Goal: Register for event/course

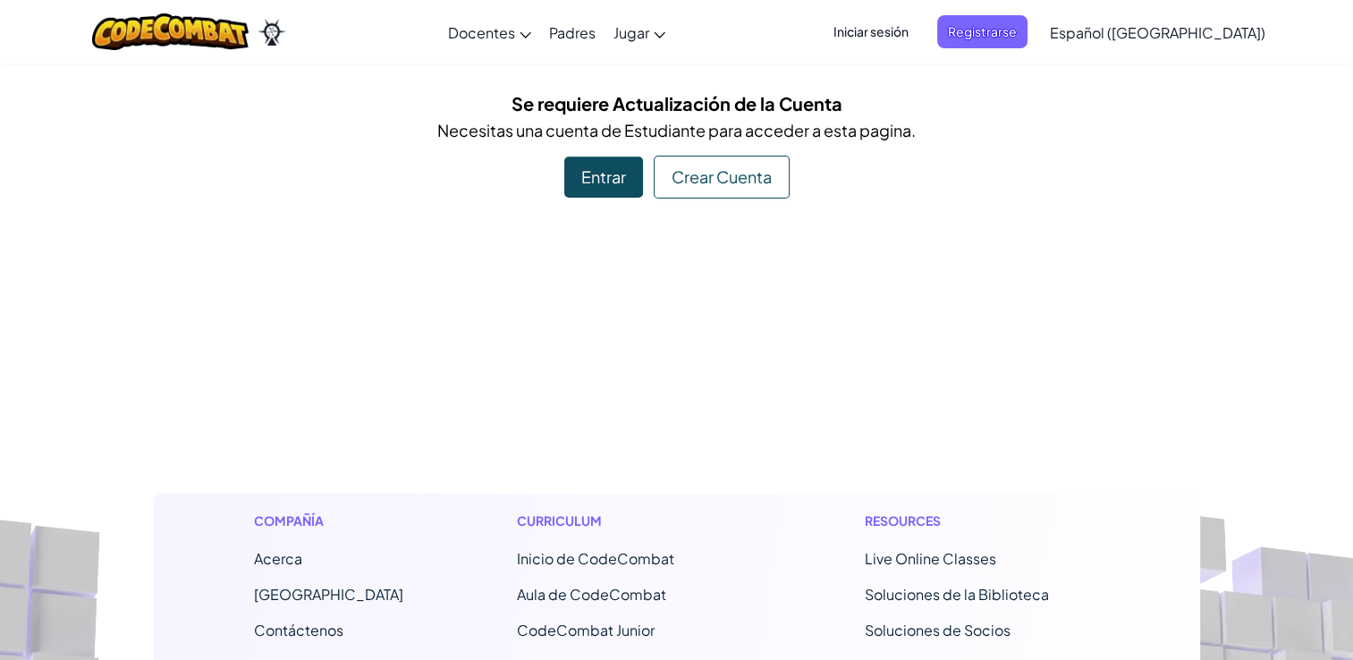
click at [597, 157] on div "Entrar" at bounding box center [603, 176] width 79 height 41
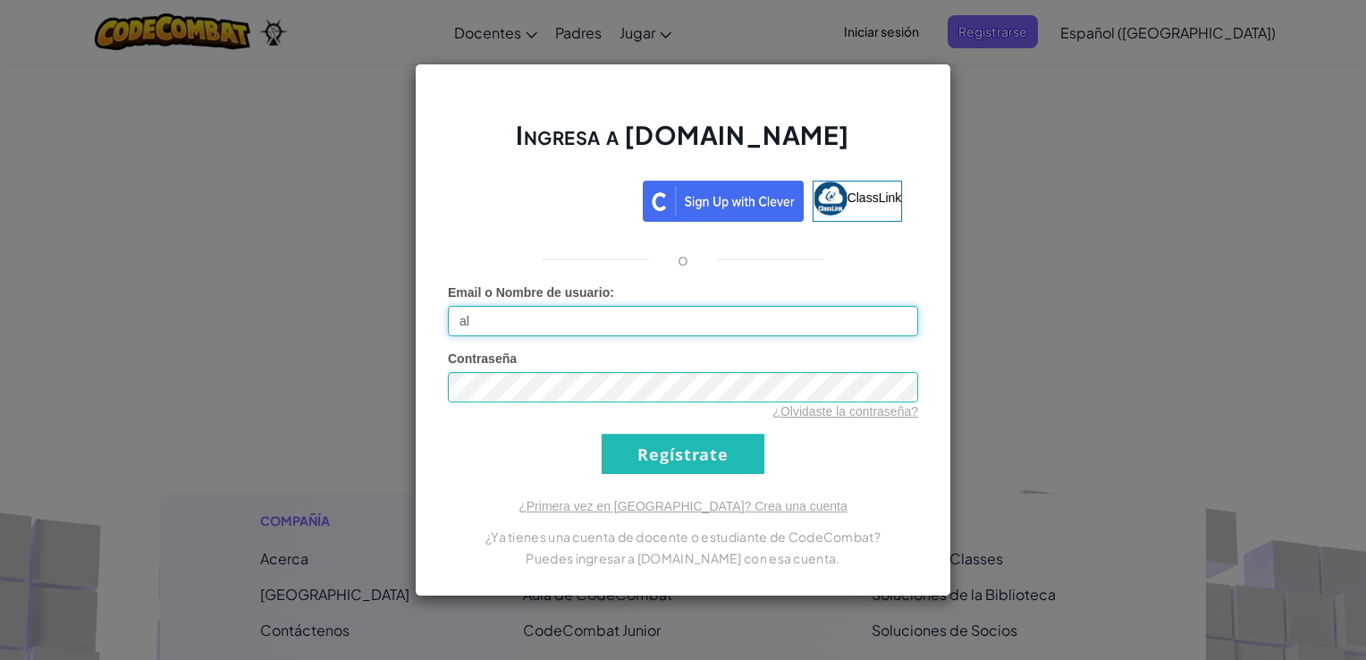
type input "[EMAIL_ADDRESS][DOMAIN_NAME]"
click at [587, 406] on div "¿Olvidaste la contraseña?" at bounding box center [683, 411] width 470 height 18
click at [599, 368] on div "Contraseña ¿Olvidaste la contraseña?" at bounding box center [683, 385] width 470 height 71
click at [1295, 130] on div "Ingresa a [DOMAIN_NAME] ClassLink o Error desconocido. Email o Nombre de usuari…" at bounding box center [683, 330] width 1366 height 660
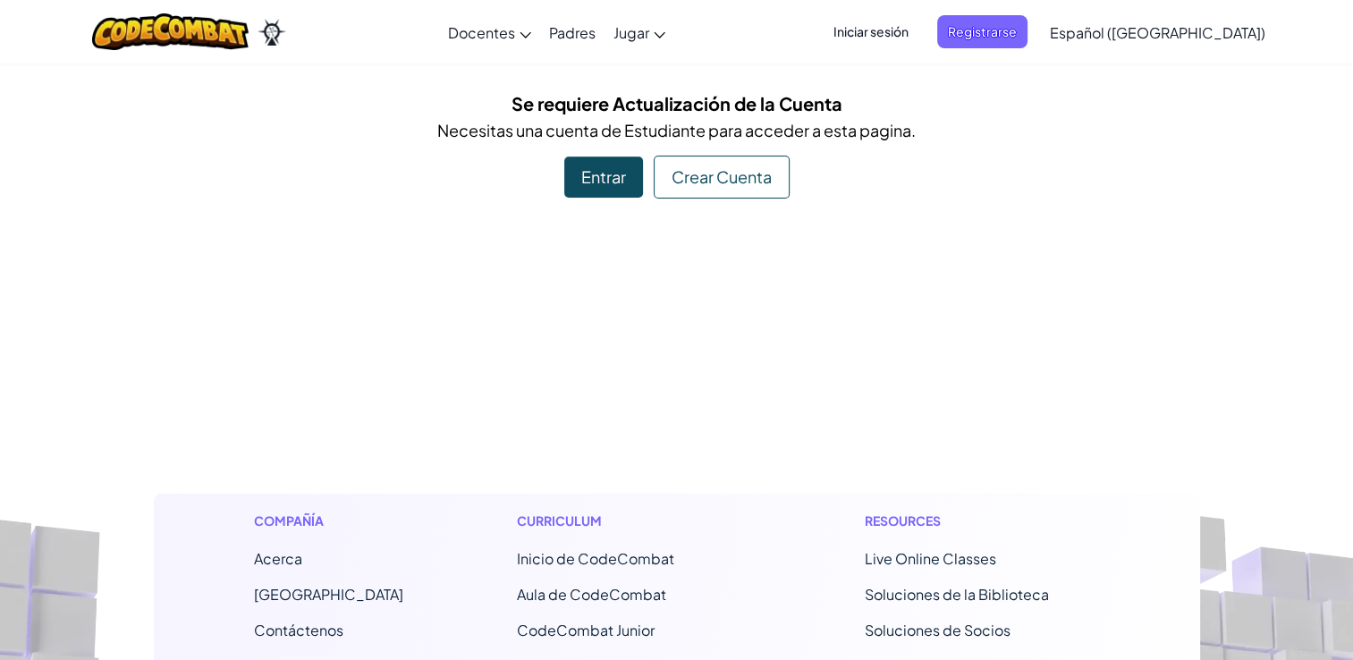
click at [699, 182] on div "Crear Cuenta" at bounding box center [722, 177] width 136 height 43
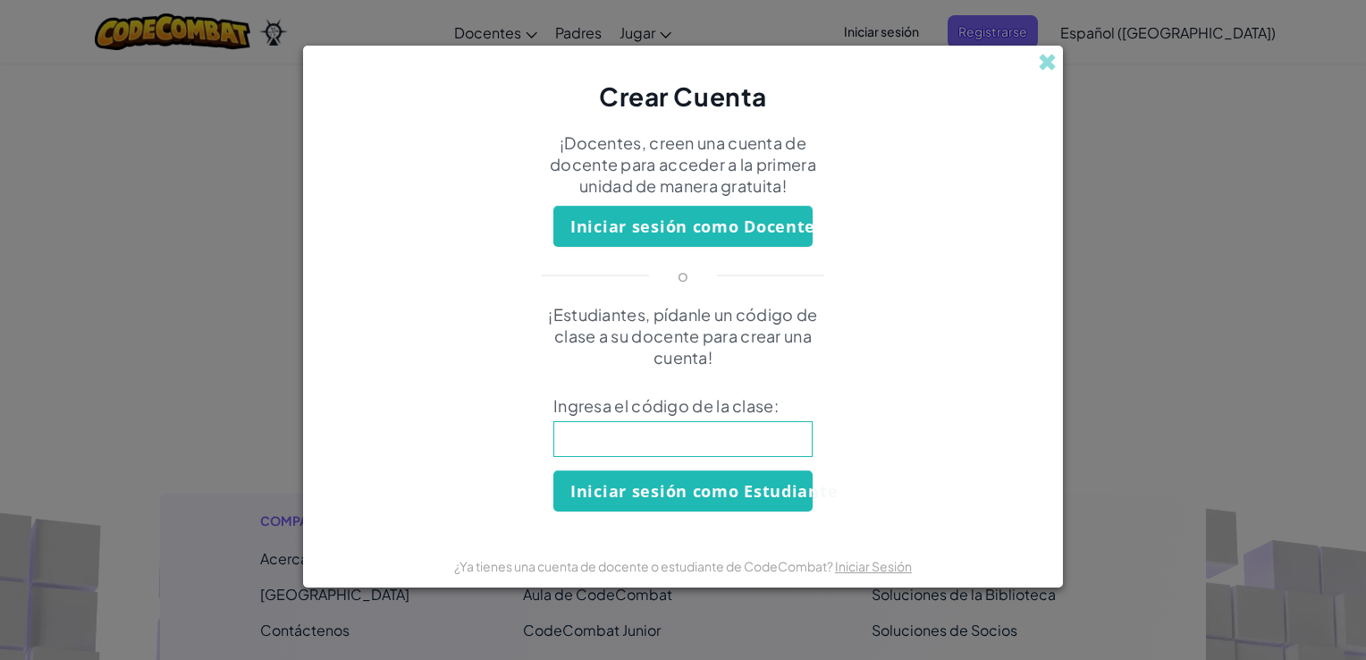
click at [700, 429] on input at bounding box center [683, 439] width 259 height 36
click at [702, 450] on input at bounding box center [683, 439] width 259 height 36
paste input "KingSweetIce"
type input "KingSweetIce"
click at [739, 502] on button "Iniciar sesión como Estudiante" at bounding box center [683, 490] width 259 height 41
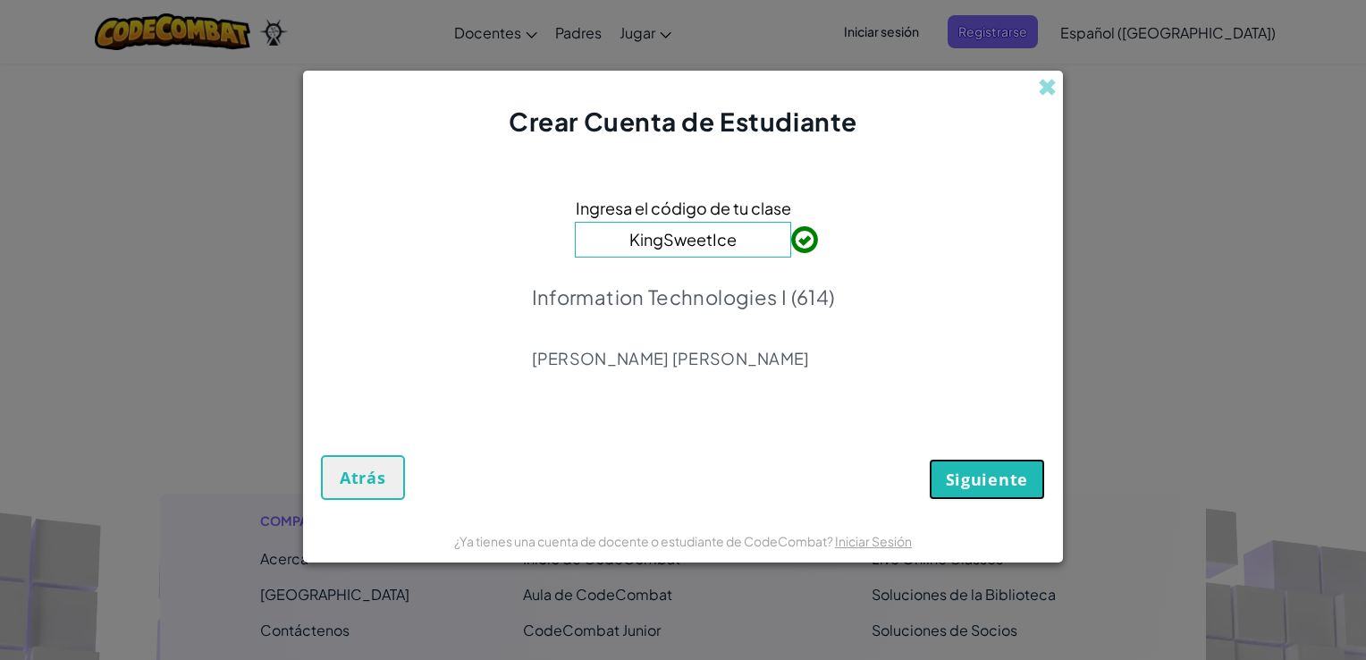
click at [962, 463] on button "Siguiente" at bounding box center [987, 479] width 116 height 41
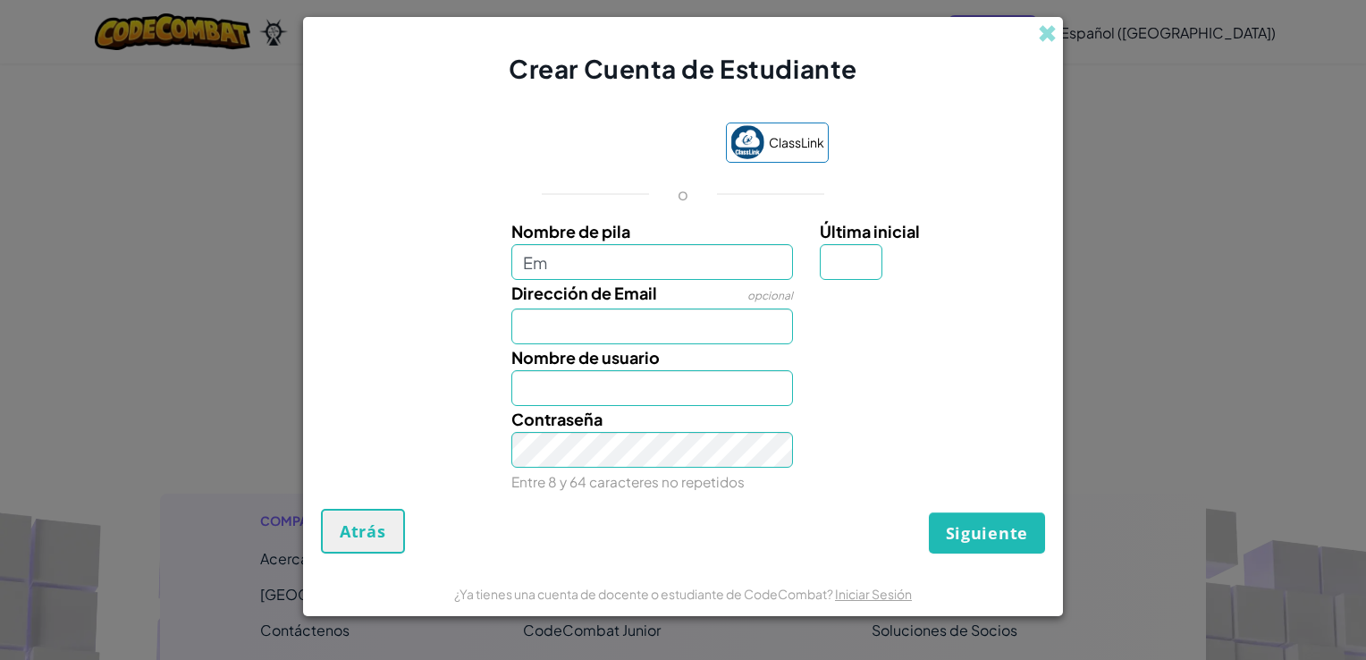
type input "E"
type input "N"
type input "[PERSON_NAME]"
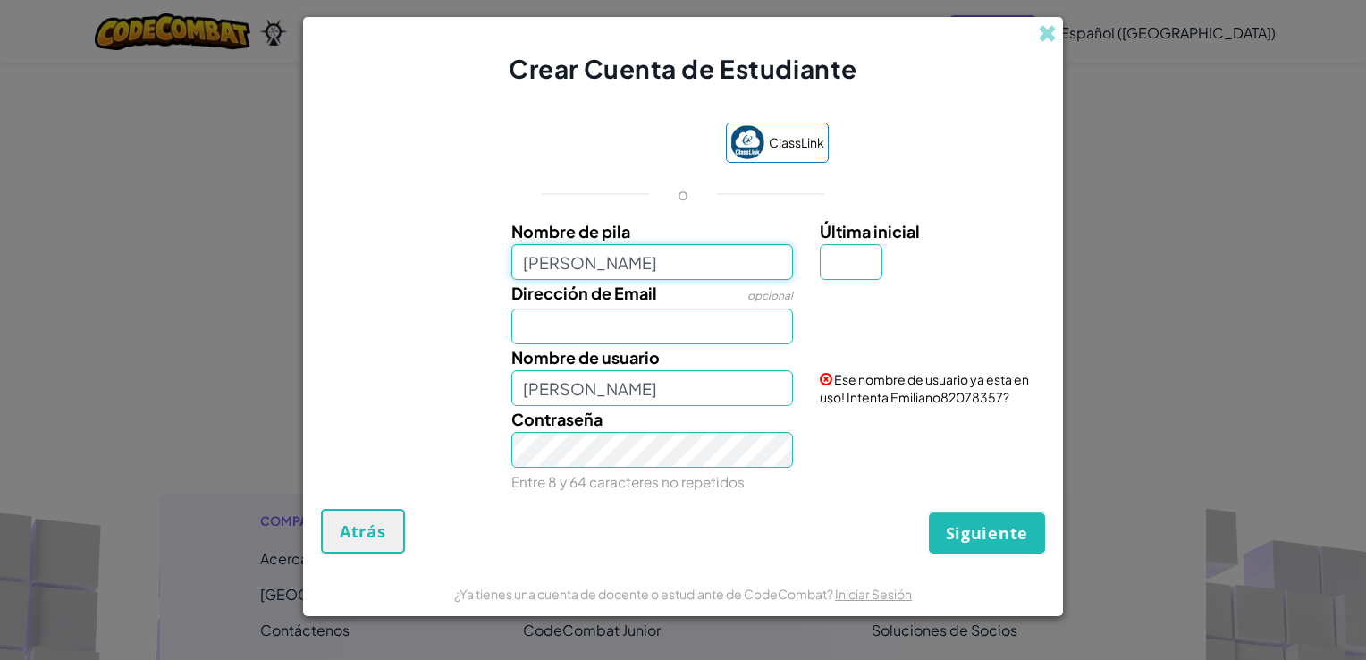
type input "[PERSON_NAME]"
type input "C"
type input "[EMAIL_ADDRESS][DOMAIN_NAME]"
type input "EmilianoC"
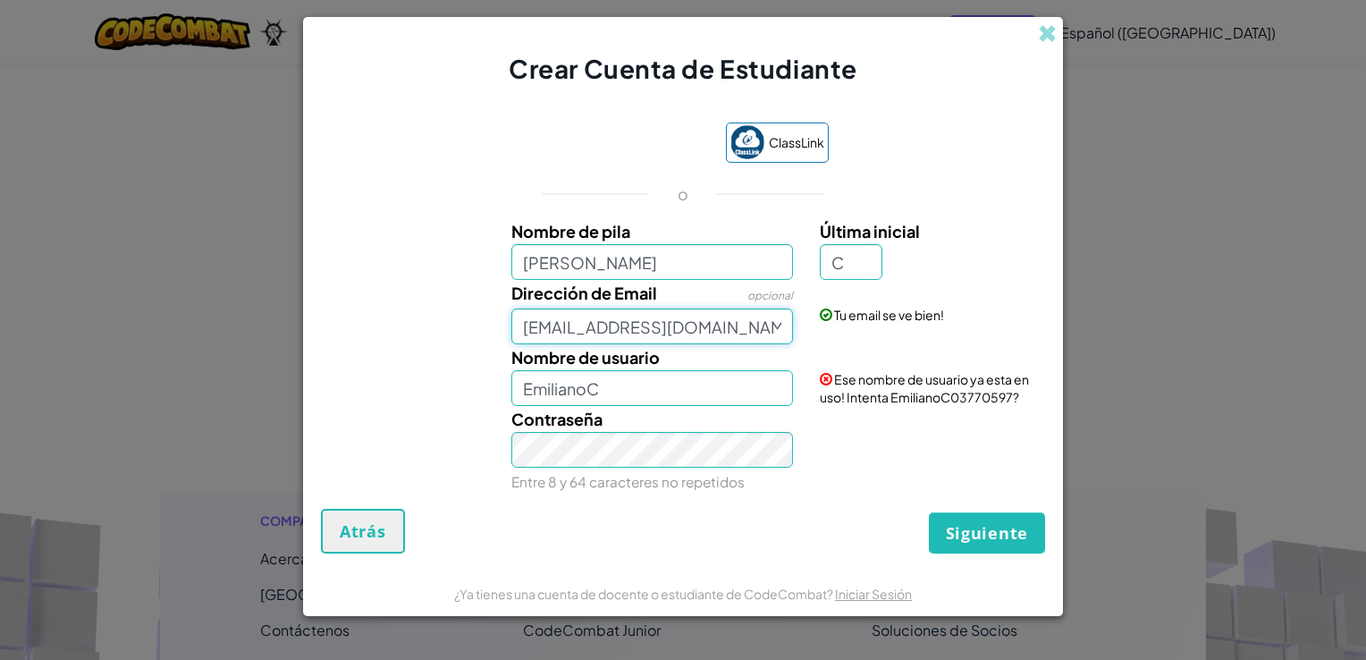
drag, startPoint x: 755, startPoint y: 327, endPoint x: 349, endPoint y: 344, distance: 406.3
click at [349, 344] on div "Nombre de [PERSON_NAME] inicial C Dirección de Email opcional [EMAIL_ADDRESS][D…" at bounding box center [682, 354] width 715 height 273
type input "[EMAIL_ADDRESS][DOMAIN_NAME]"
click at [665, 249] on input "[PERSON_NAME]" at bounding box center [652, 262] width 283 height 36
type input "[PERSON_NAME]"
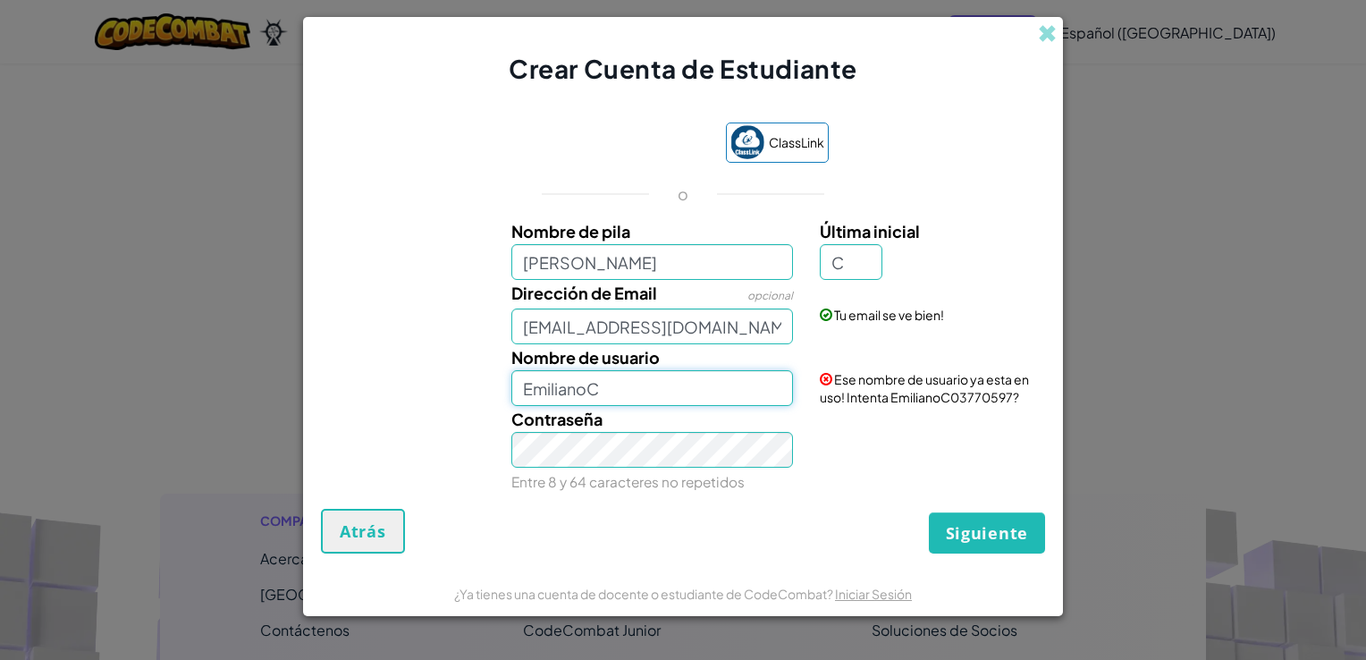
click at [517, 402] on input "EmilianoC" at bounding box center [652, 388] width 283 height 36
click at [653, 381] on input "EmilianoC" at bounding box center [652, 388] width 283 height 36
type input "E"
click at [847, 264] on input "C" at bounding box center [851, 262] width 63 height 36
type input "c"
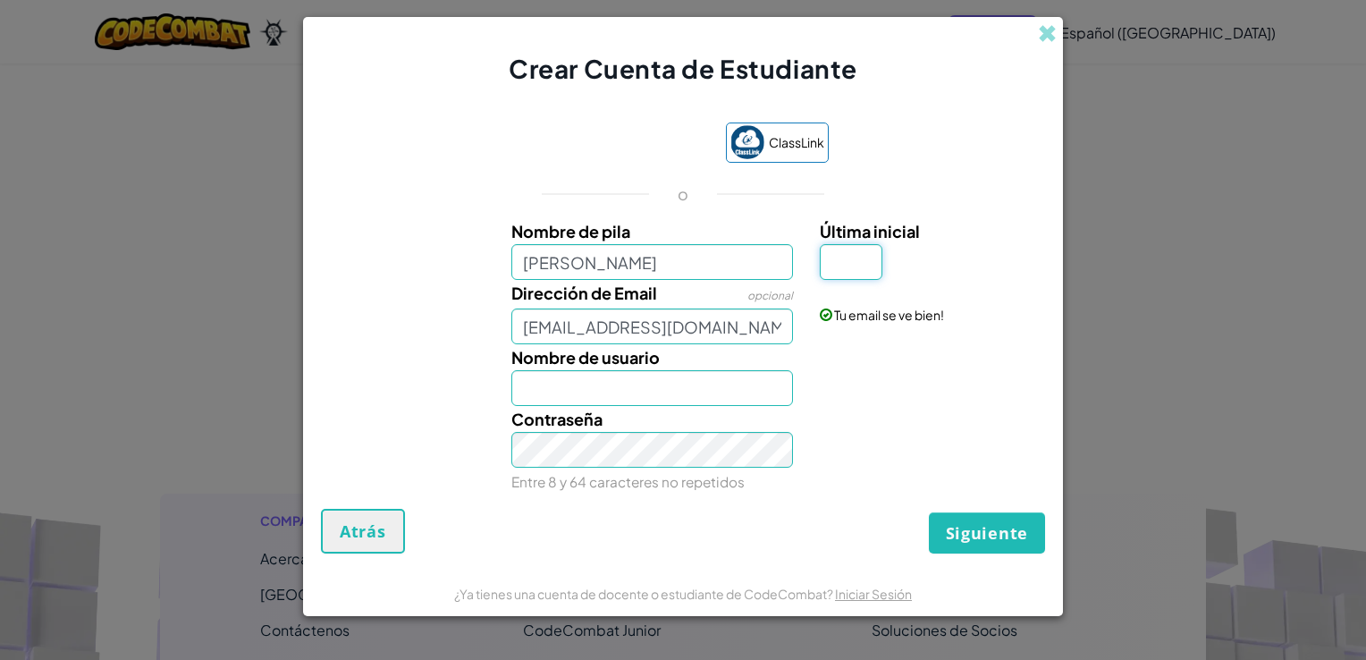
type input "[PERSON_NAME]"
type input "Z"
click at [716, 376] on input "EmilianoZ" at bounding box center [652, 388] width 283 height 36
type input "E"
type input "M"
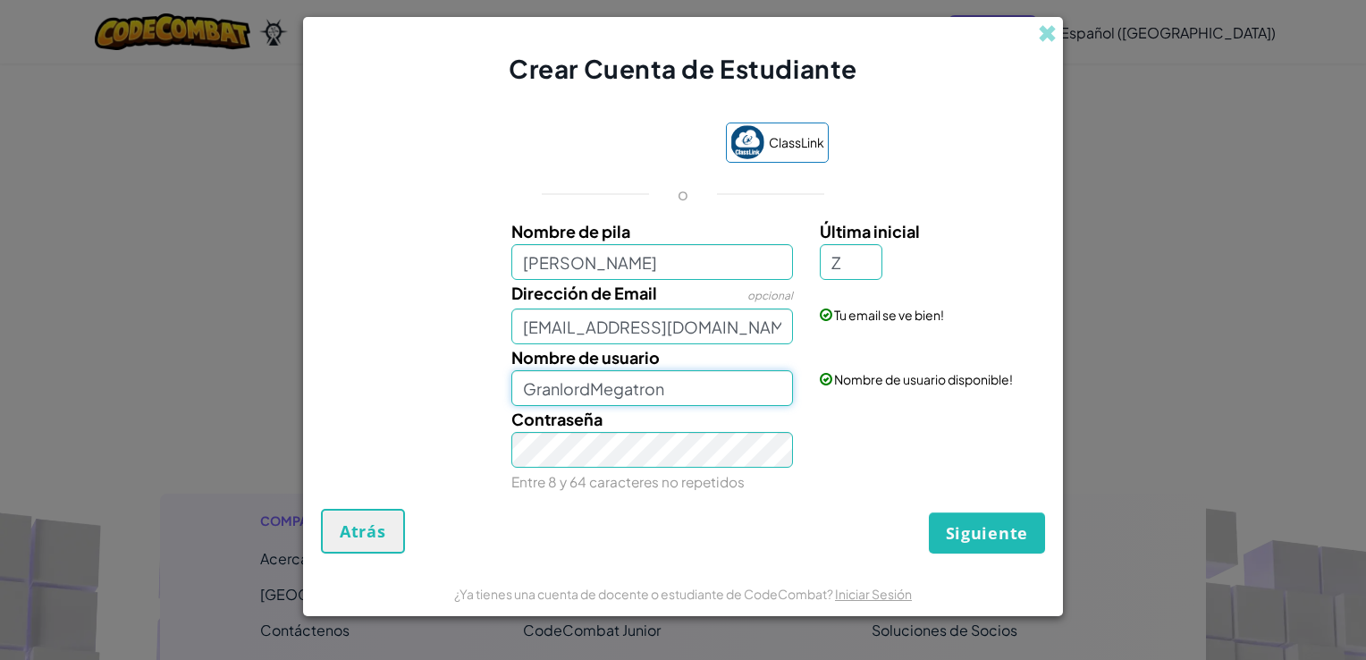
click at [568, 394] on input "GranlordMegatron" at bounding box center [652, 388] width 283 height 36
type input "GranLordMegatron"
click at [967, 523] on span "Siguiente" at bounding box center [987, 532] width 82 height 21
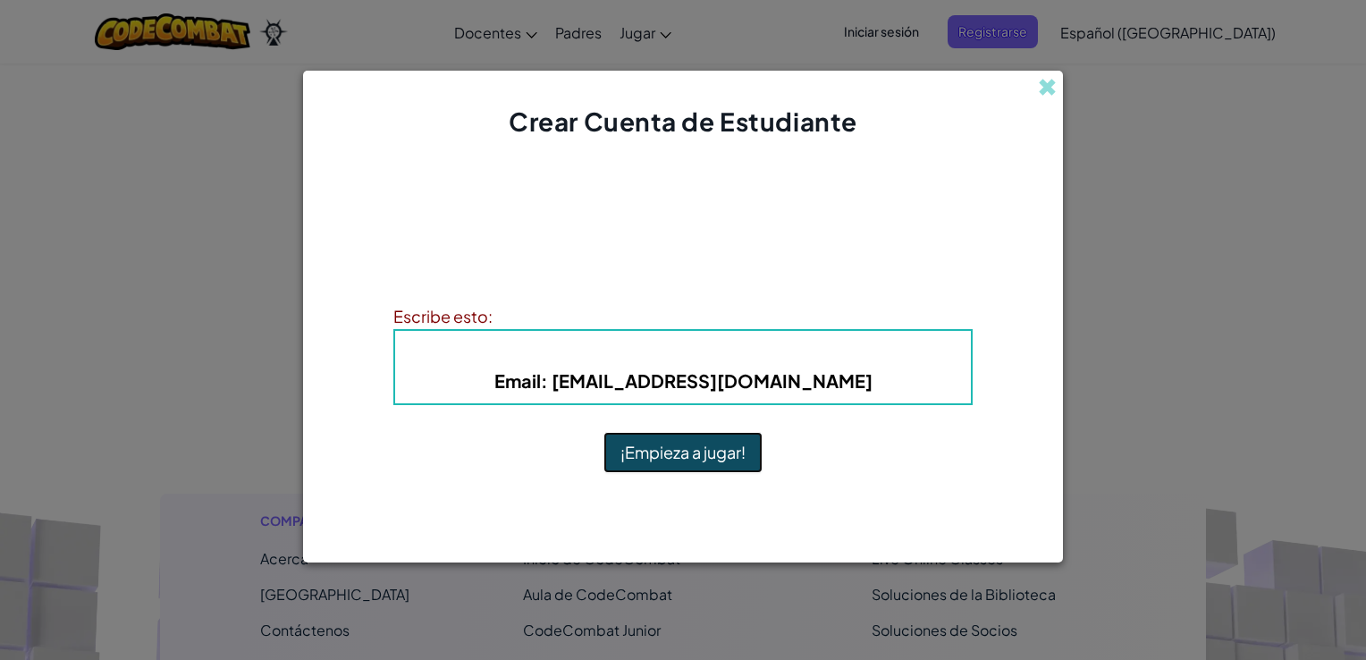
click at [671, 445] on button "¡Empieza a jugar!" at bounding box center [683, 452] width 159 height 41
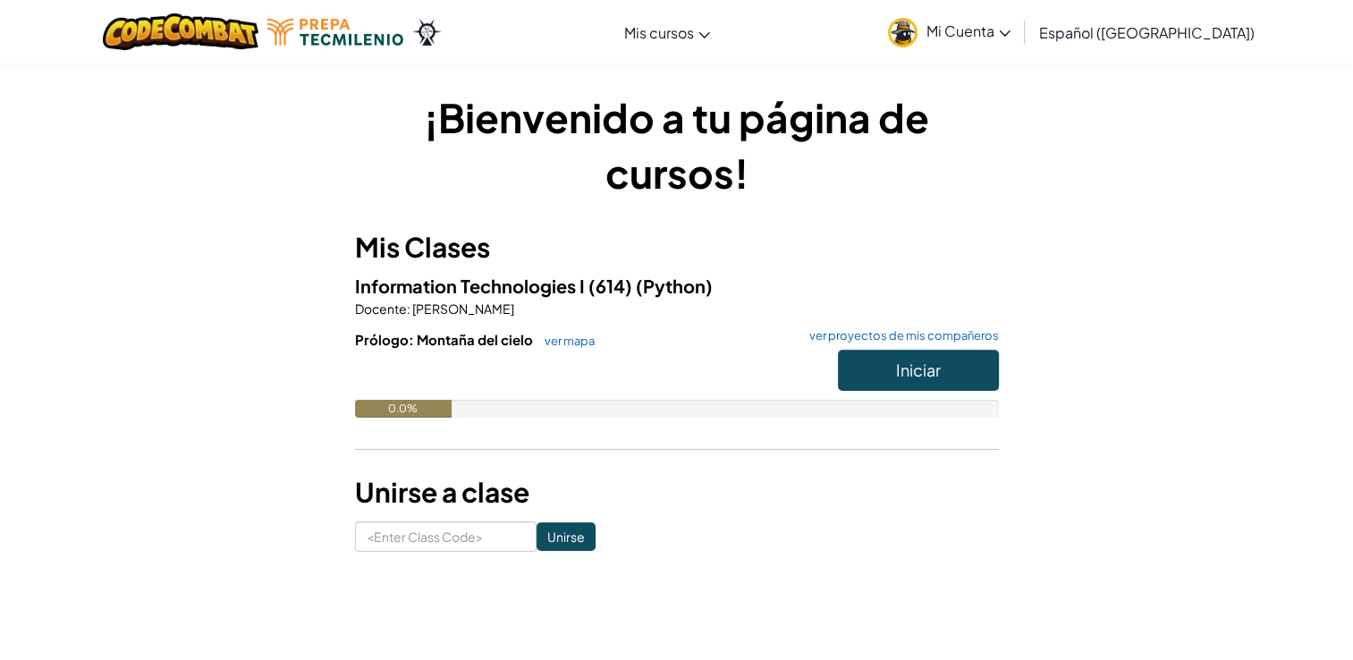
click at [435, 517] on div "¡Bienvenido a tu página de cursos! Mis Clases Information Technologies I (614) …" at bounding box center [677, 320] width 644 height 462
click at [436, 524] on input at bounding box center [446, 536] width 182 height 30
paste input "KingSweetIce"
type input "KingSweetIce"
click input "Unirse" at bounding box center [566, 536] width 59 height 29
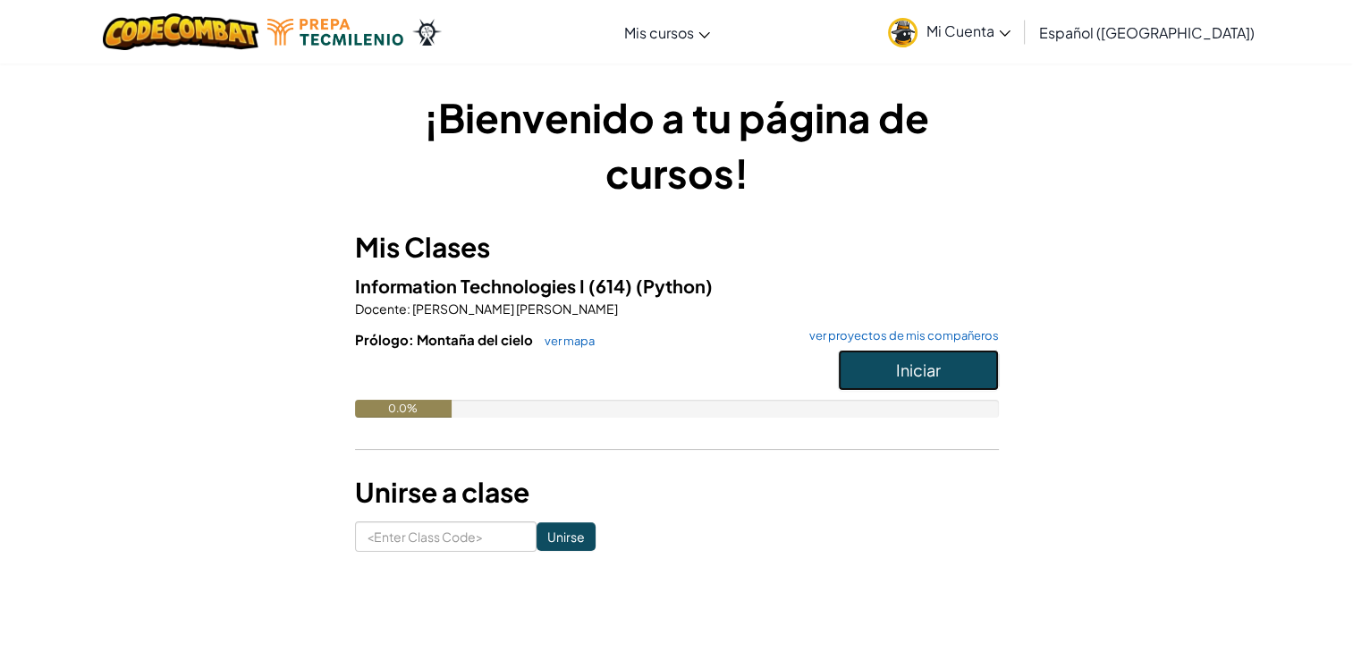
click at [903, 376] on span "Iniciar" at bounding box center [918, 369] width 45 height 21
